Goal: Task Accomplishment & Management: Manage account settings

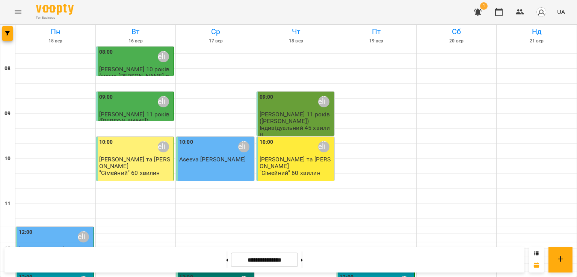
scroll to position [369, 0]
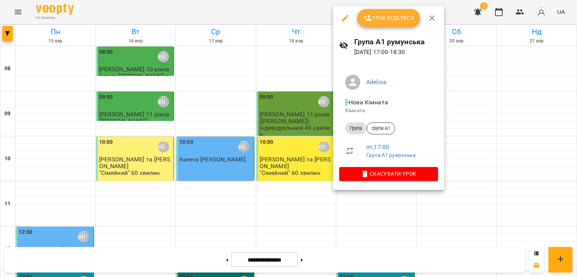
click at [383, 19] on span "Урок відбувся" at bounding box center [388, 18] width 51 height 9
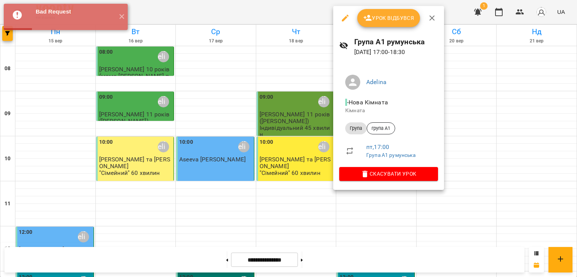
click at [267, 9] on div at bounding box center [288, 138] width 577 height 277
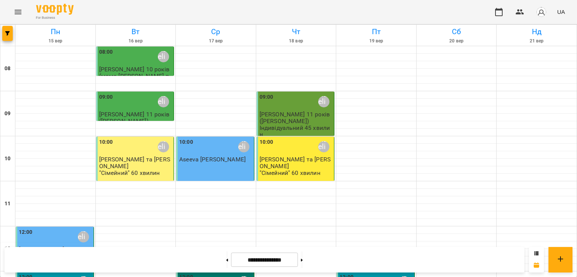
scroll to position [377, 0]
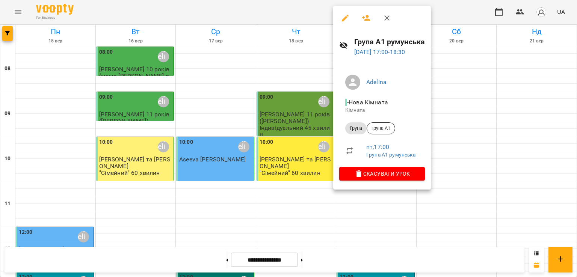
click at [362, 17] on icon "button" at bounding box center [366, 18] width 9 height 9
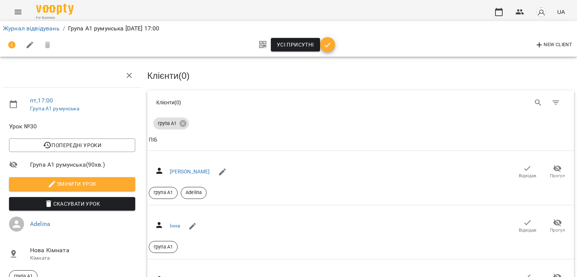
scroll to position [68, 0]
click at [303, 43] on span "Усі присутні" at bounding box center [295, 44] width 37 height 9
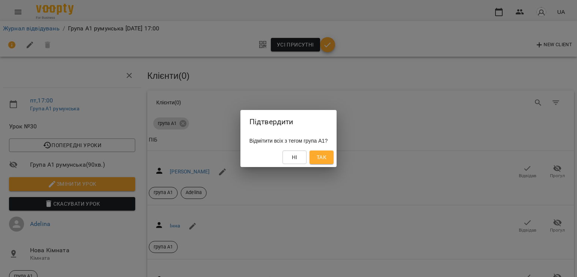
click at [300, 158] on span "Ні" at bounding box center [294, 157] width 12 height 9
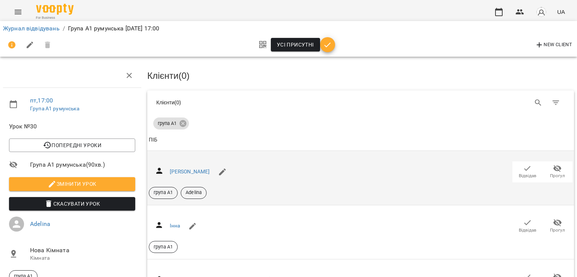
click at [518, 173] on span "Відвідав" at bounding box center [527, 176] width 18 height 6
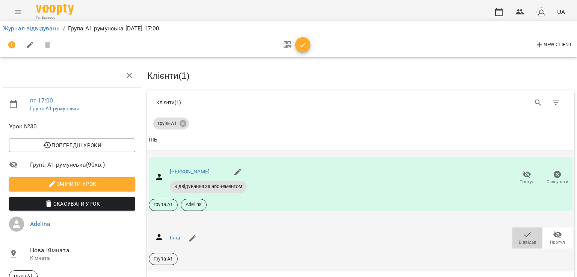
click at [522, 239] on span "Відвідав" at bounding box center [527, 242] width 18 height 6
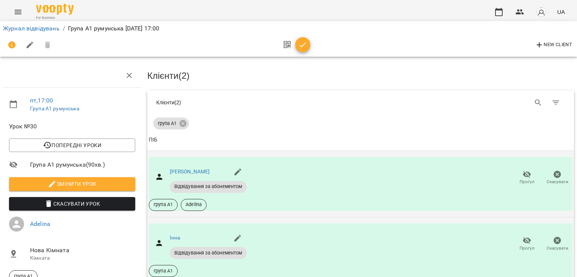
scroll to position [182, 0]
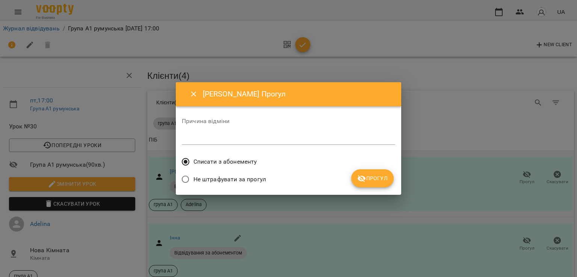
click at [378, 176] on span "Прогул" at bounding box center [372, 178] width 30 height 9
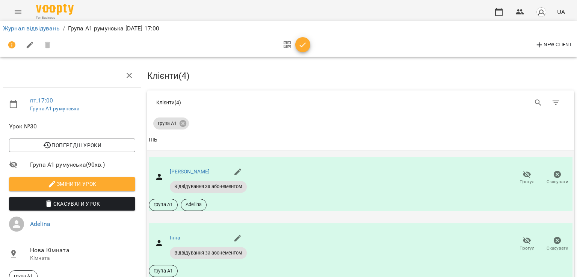
scroll to position [396, 0]
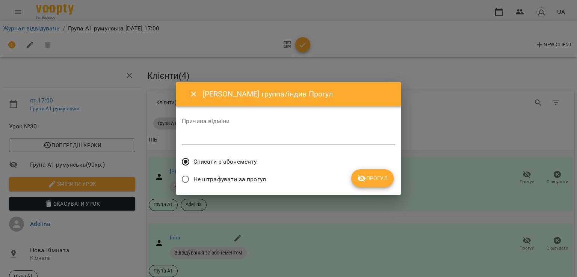
click at [378, 181] on span "Прогул" at bounding box center [372, 178] width 30 height 9
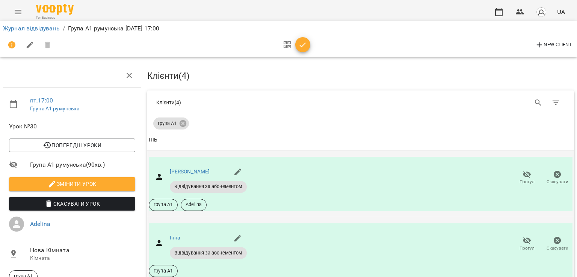
scroll to position [467, 0]
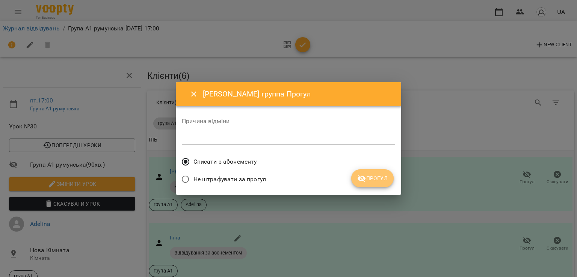
click at [368, 184] on button "Прогул" at bounding box center [372, 178] width 42 height 18
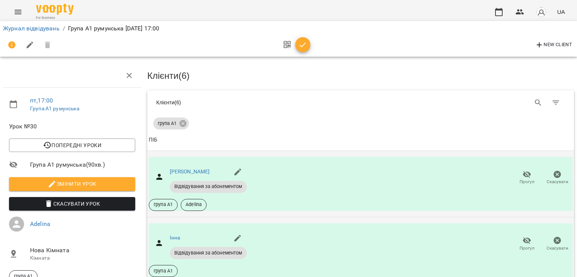
scroll to position [0, 0]
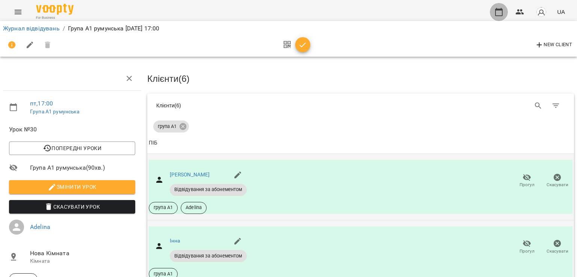
click at [497, 14] on icon "button" at bounding box center [498, 12] width 9 height 9
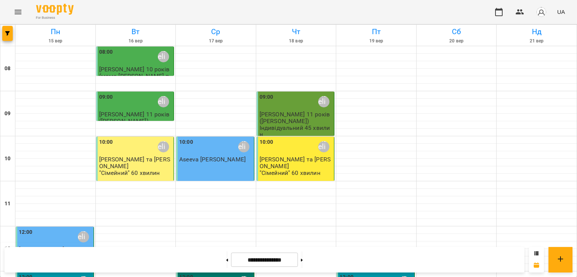
scroll to position [479, 0]
